Goal: Task Accomplishment & Management: Use online tool/utility

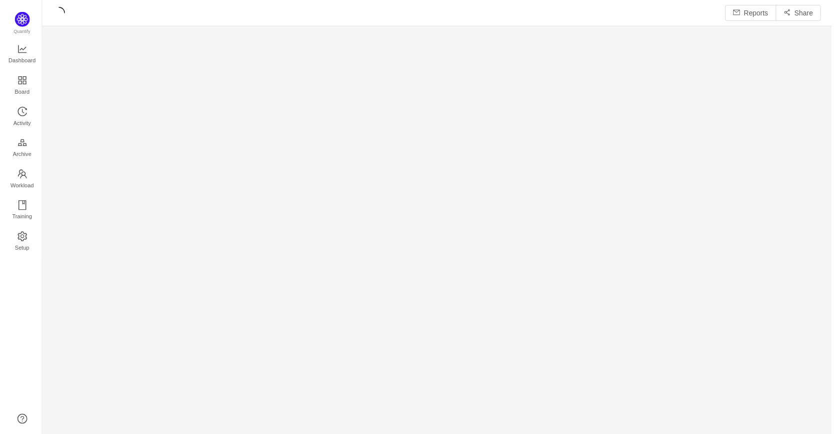
scroll to position [422, 772]
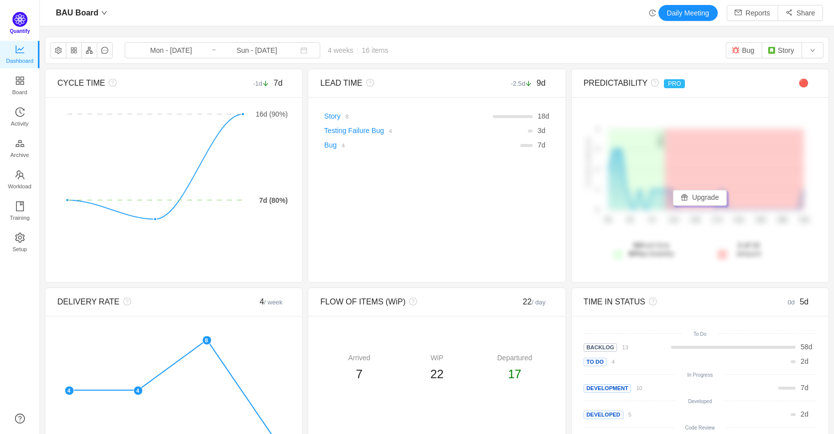
click at [18, 32] on span "Quantify" at bounding box center [20, 30] width 20 height 5
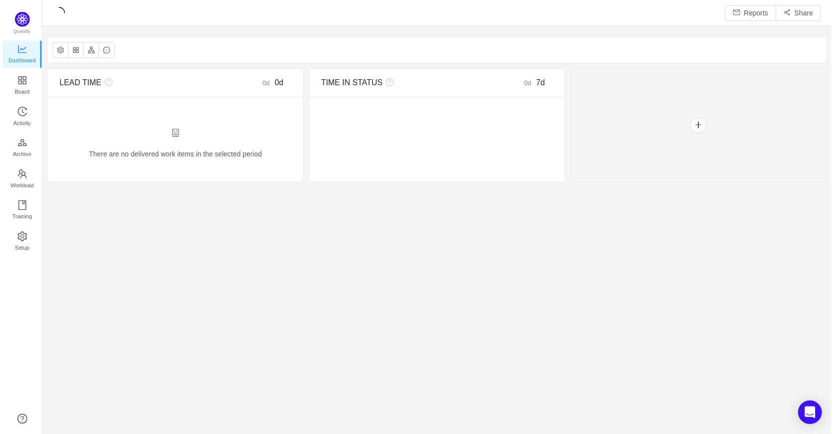
scroll to position [419, 772]
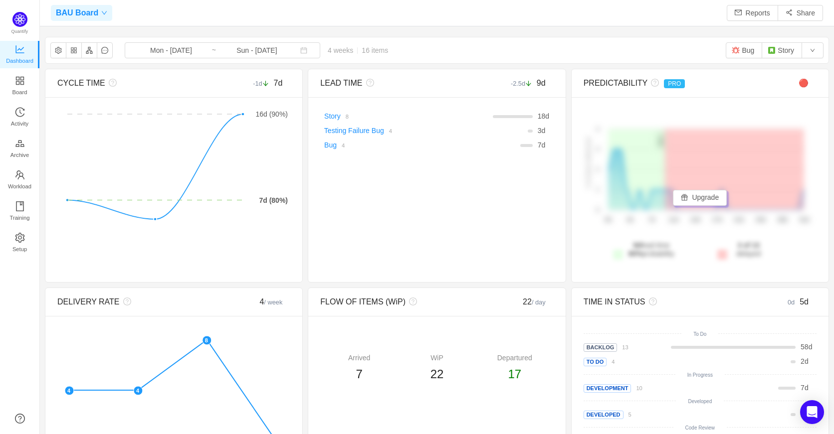
click at [101, 14] on icon "icon: down" at bounding box center [104, 13] width 6 height 6
click at [97, 50] on link "BAU Board" at bounding box center [128, 53] width 143 height 10
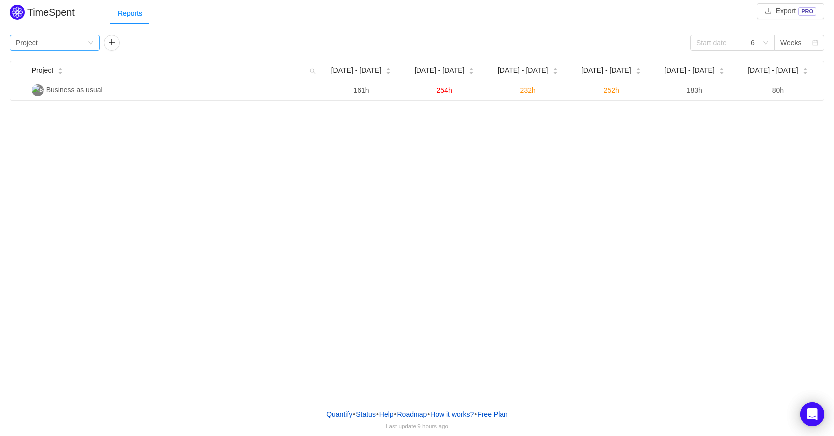
click at [91, 41] on icon "icon: down" at bounding box center [91, 43] width 6 height 6
click at [236, 135] on div "TimeSpent Export PRO Reports Group by Project 6 Weeks Project Aug 25 - 31 Sep 1…" at bounding box center [417, 200] width 834 height 401
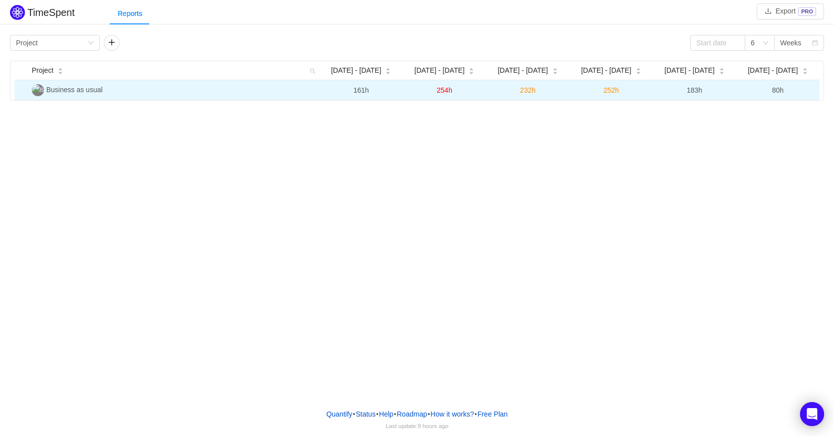
click at [63, 92] on span "Business as usual" at bounding box center [74, 90] width 56 height 8
click at [38, 92] on img at bounding box center [38, 90] width 12 height 12
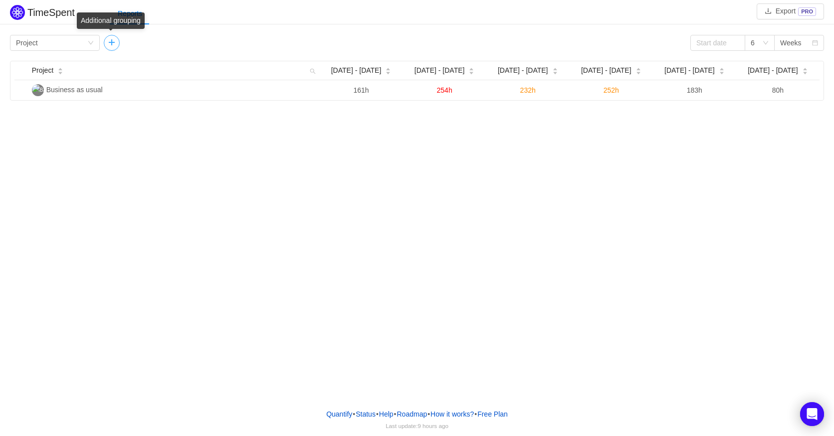
click at [113, 45] on button "button" at bounding box center [112, 43] width 16 height 16
click at [200, 44] on button "button" at bounding box center [201, 43] width 16 height 16
click at [71, 42] on div "Group by Project" at bounding box center [51, 42] width 71 height 15
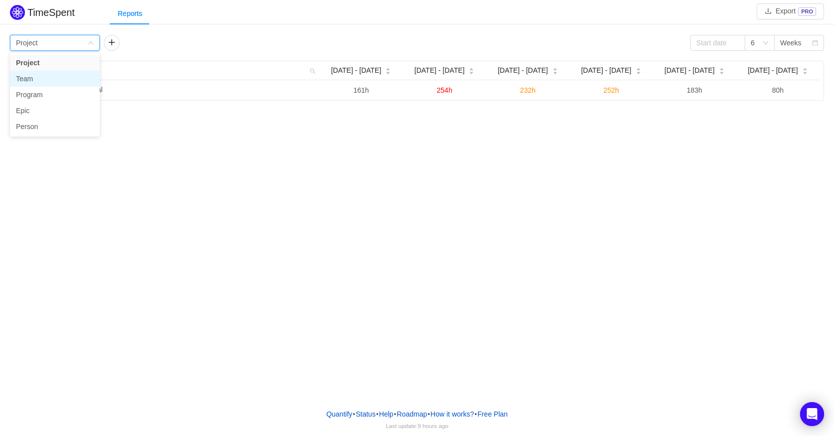
click at [61, 82] on li "Team" at bounding box center [55, 79] width 90 height 16
click at [91, 42] on icon "icon: down" at bounding box center [91, 43] width 6 height 6
click at [52, 63] on li "Project" at bounding box center [55, 63] width 90 height 16
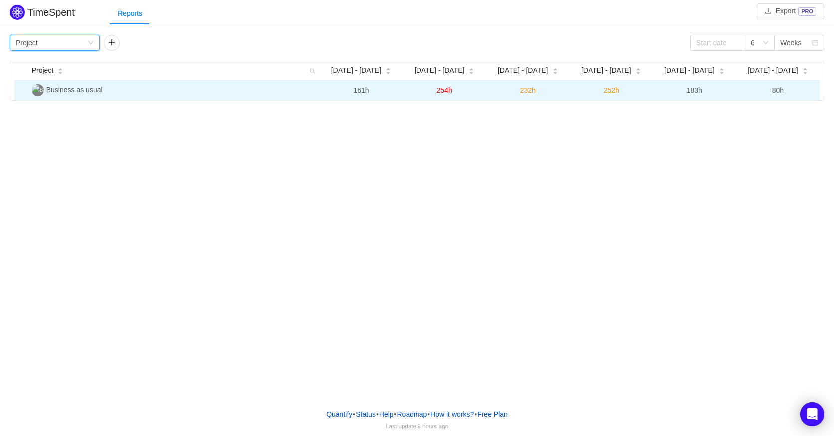
click at [66, 90] on span "Business as usual" at bounding box center [74, 90] width 56 height 8
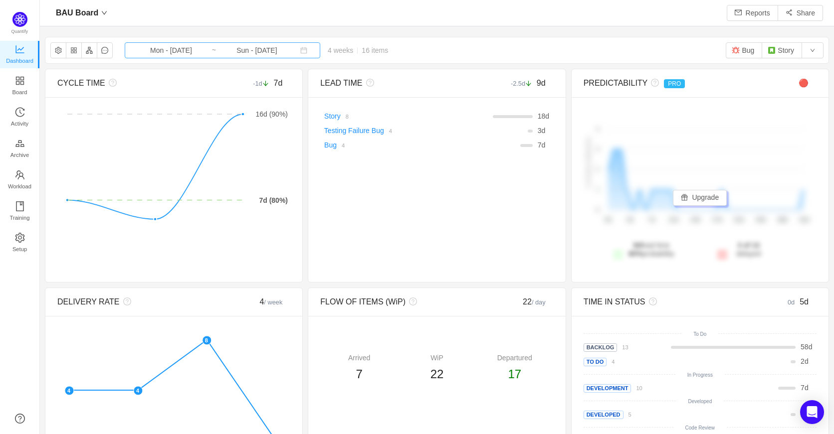
scroll to position [419, 772]
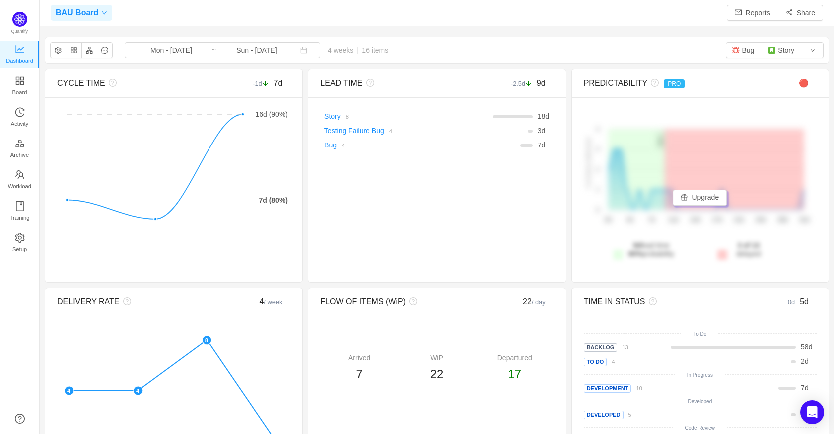
click at [101, 10] on icon "icon: down" at bounding box center [104, 13] width 6 height 6
click at [161, 10] on div "BAU Board Reports Share" at bounding box center [437, 13] width 772 height 16
click at [20, 81] on icon "icon: appstore" at bounding box center [19, 80] width 8 height 8
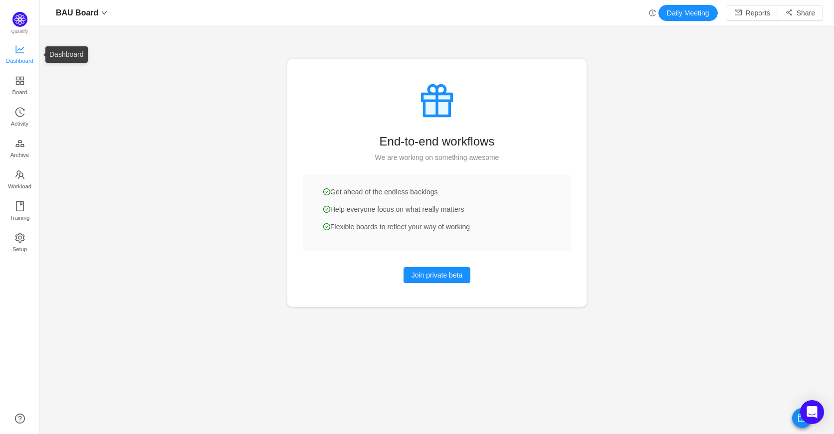
click at [18, 47] on icon "icon: line-chart" at bounding box center [20, 49] width 10 height 10
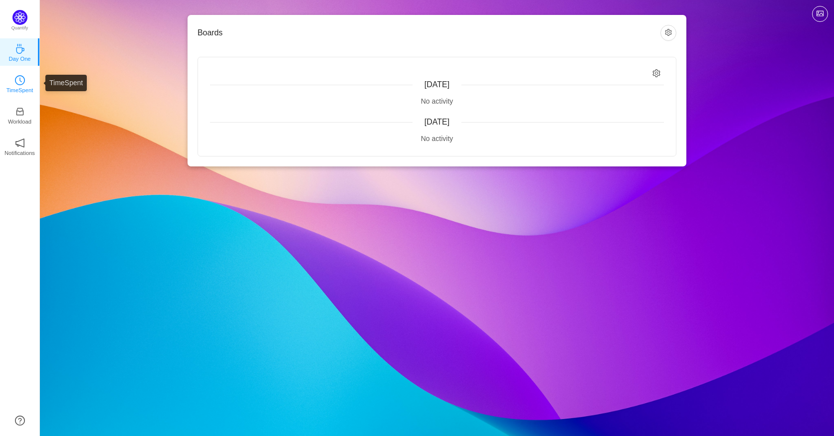
click at [21, 82] on icon "icon: clock-circle" at bounding box center [20, 80] width 2 height 4
